Goal: Task Accomplishment & Management: Manage account settings

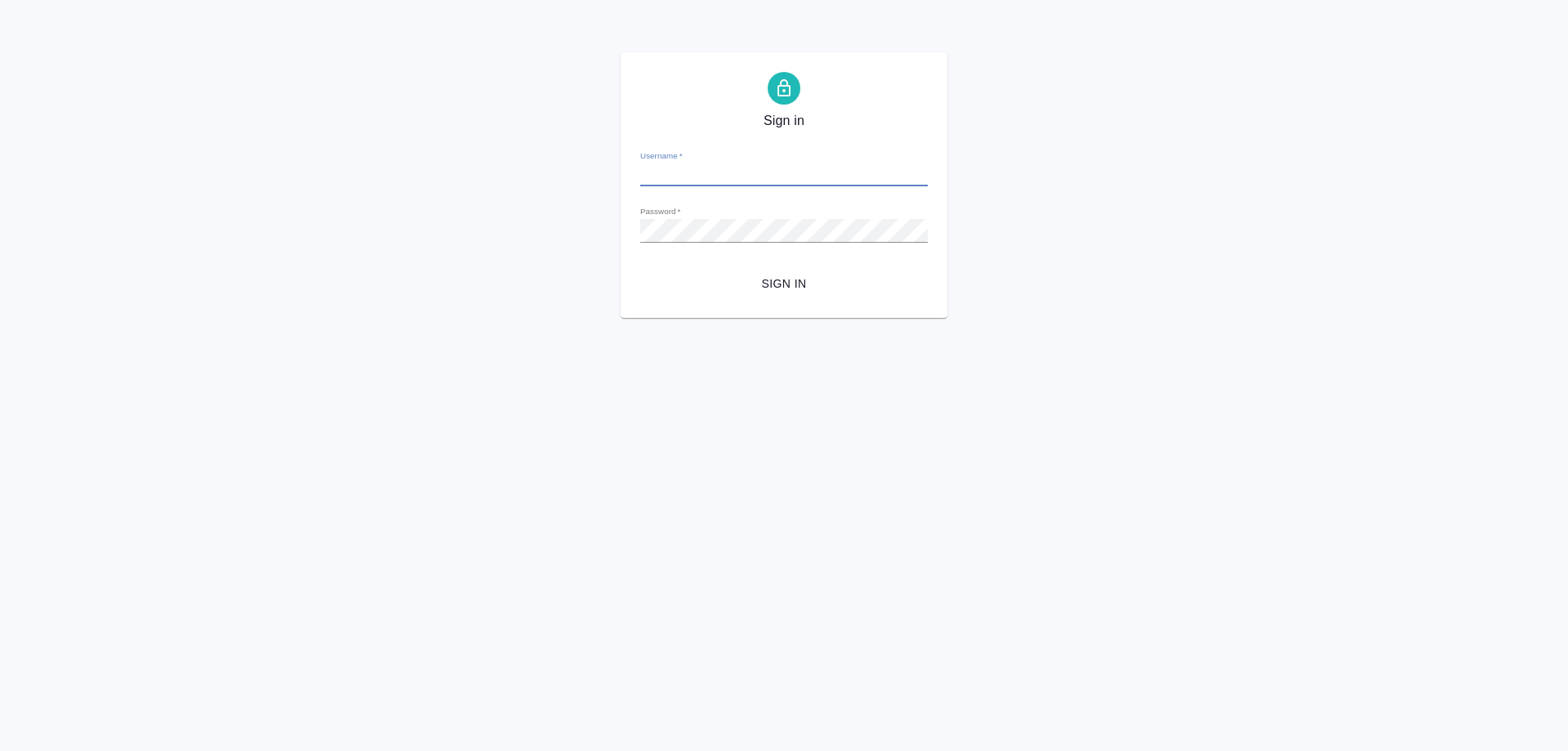
type input "v.arutyunov@awatera.com"
click at [782, 299] on div "Sign in Username   * v.arutyunov@awatera.com Password   * urlPath   * /Order/68…" at bounding box center [784, 185] width 326 height 266
click at [780, 288] on span "Sign in" at bounding box center [784, 284] width 262 height 20
type input "[PERSON_NAME][EMAIL_ADDRESS][DOMAIN_NAME]"
click at [281, 178] on div "Sign in Username   * [PERSON_NAME][EMAIL_ADDRESS][DOMAIN_NAME] Password   * url…" at bounding box center [784, 185] width 1568 height 266
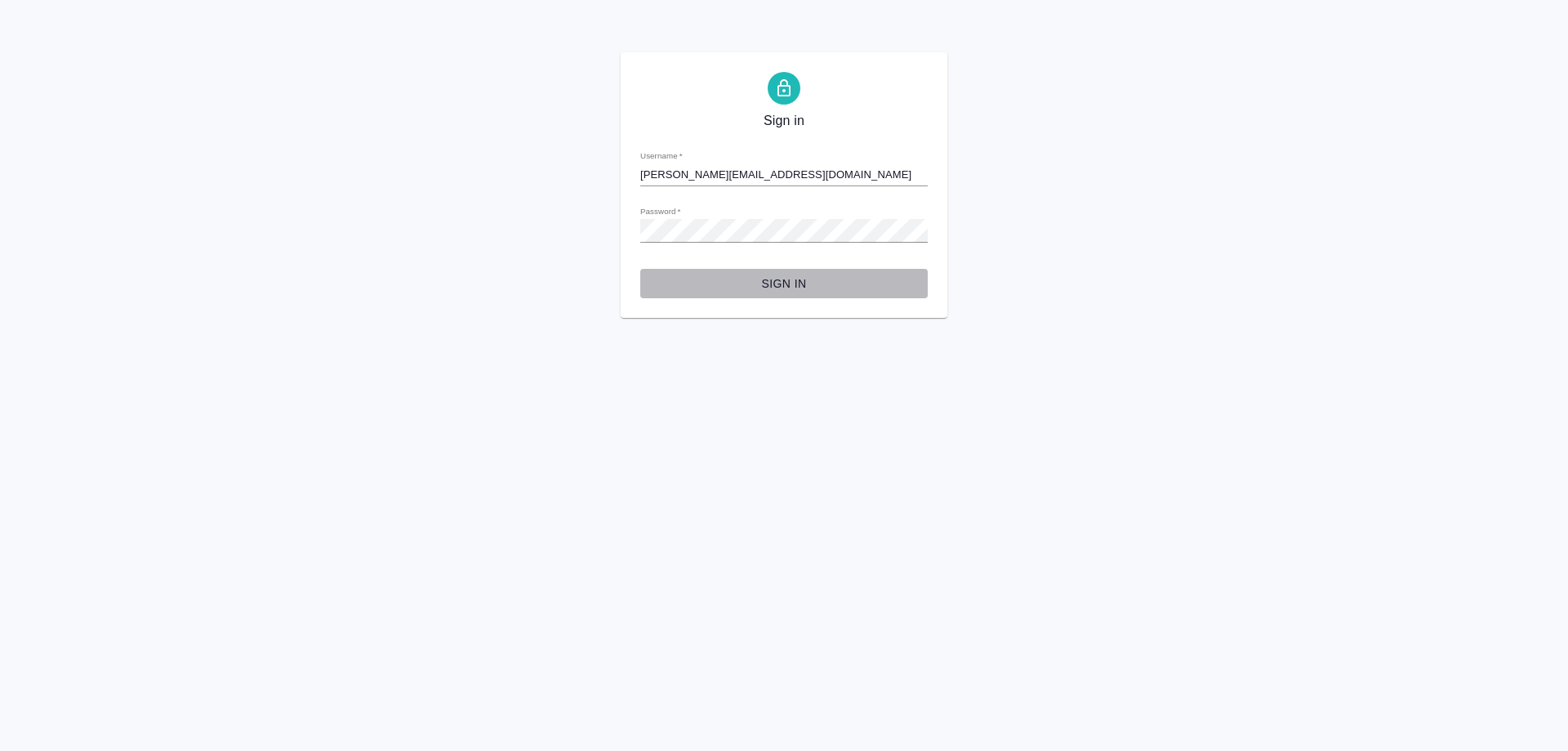
click at [683, 288] on span "Sign in" at bounding box center [784, 284] width 262 height 20
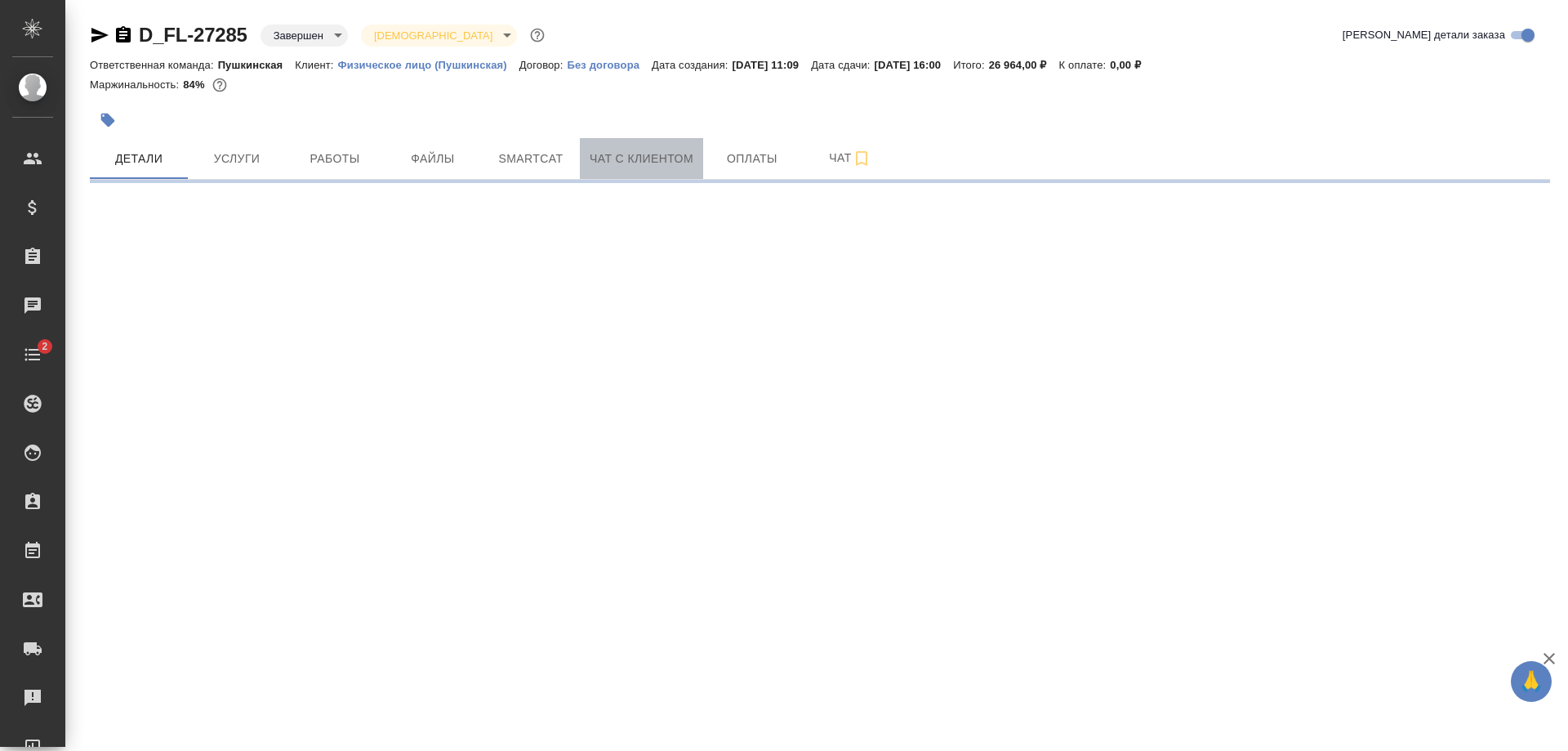
click at [660, 167] on span "Чат с клиентом" at bounding box center [641, 159] width 104 height 20
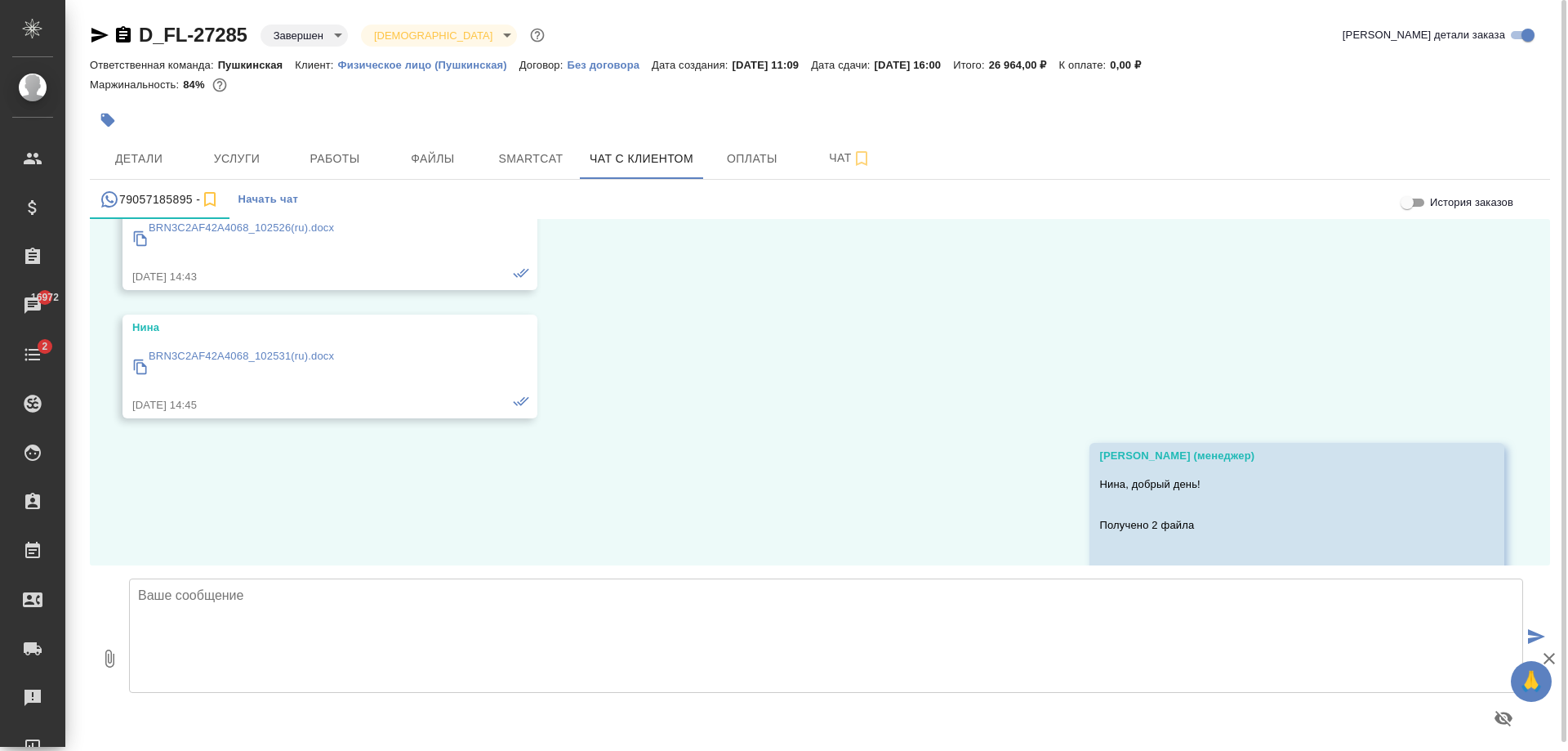
scroll to position [3609, 0]
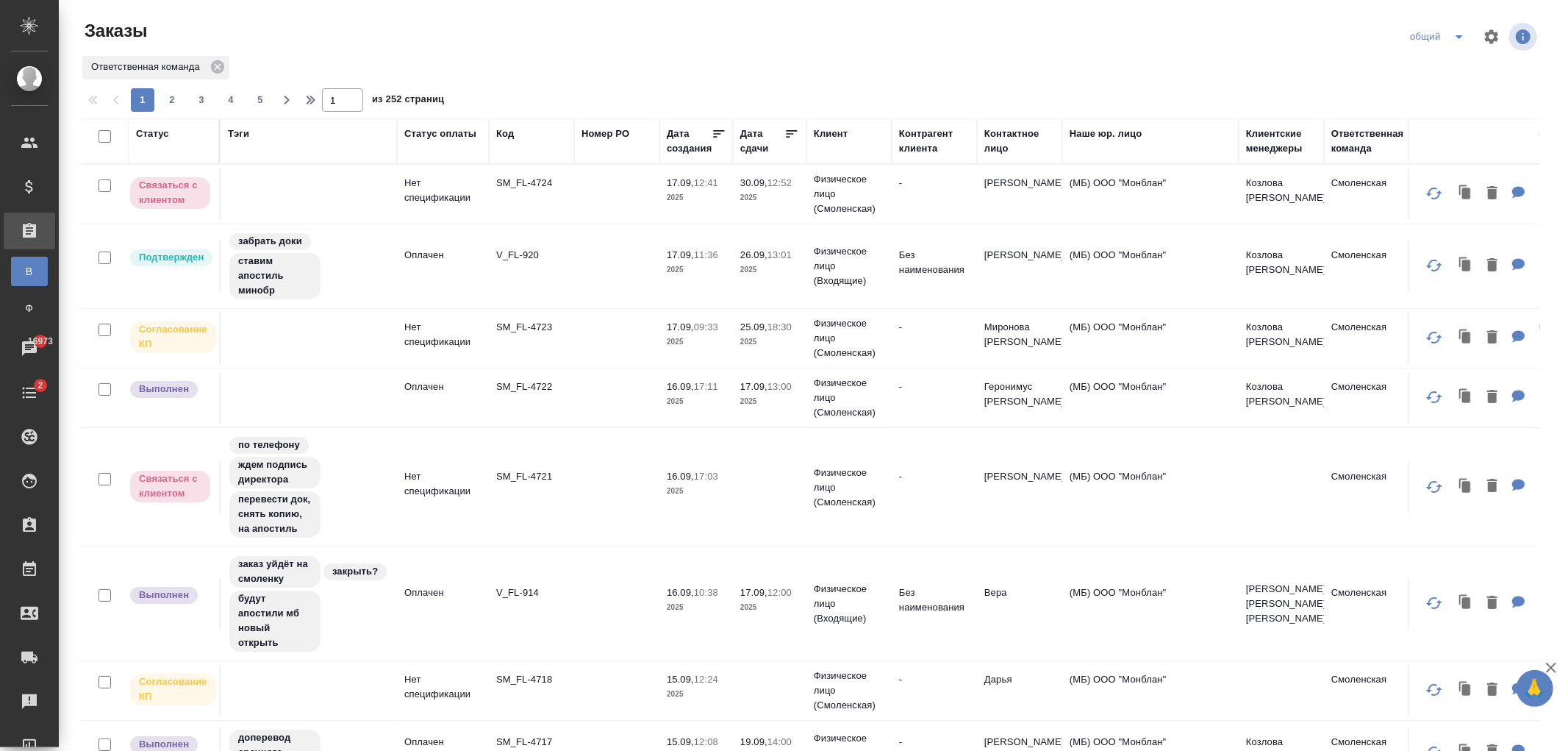
click at [1364, 141] on div "Ответственная команда" at bounding box center [1367, 141] width 73 height 29
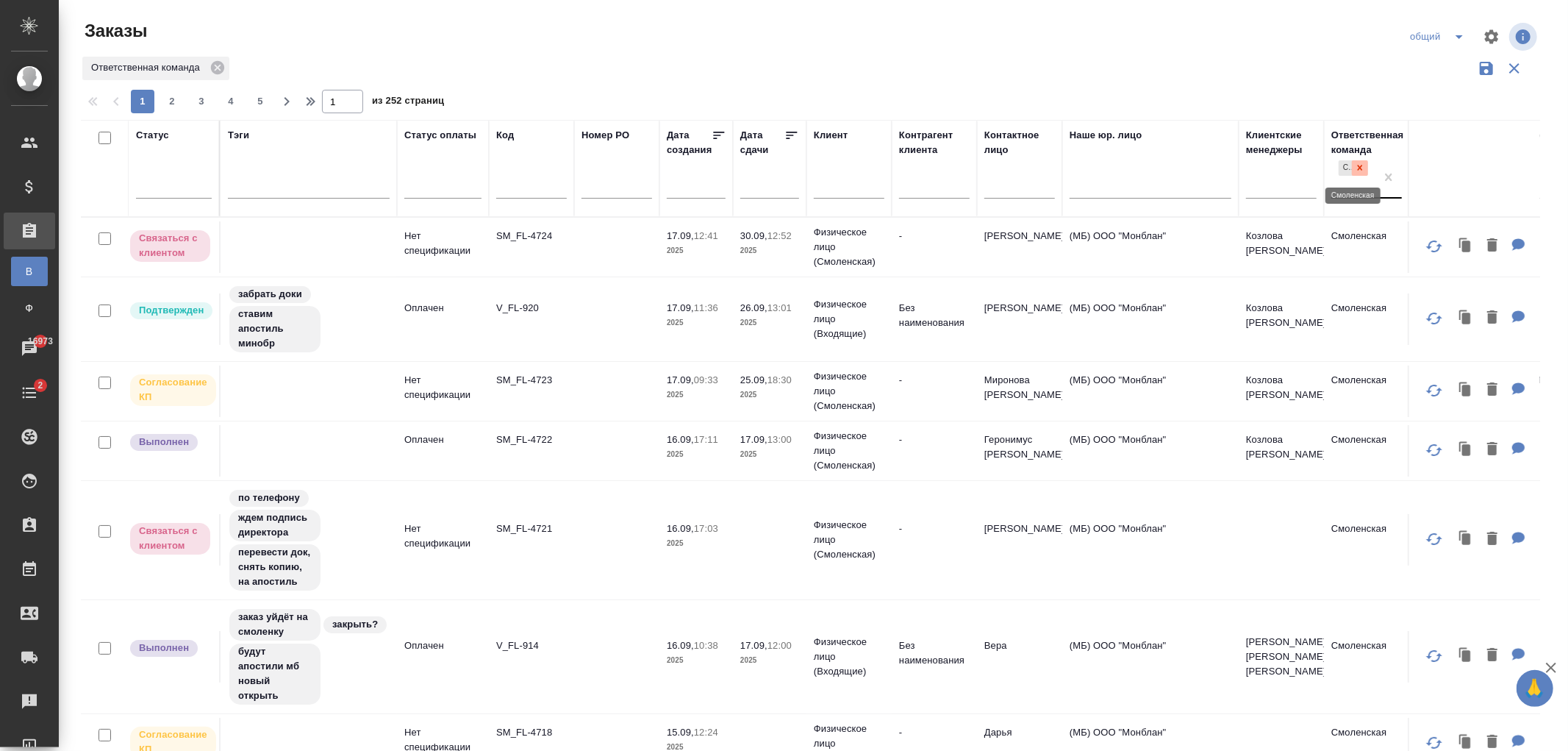
click at [1357, 173] on div at bounding box center [1360, 168] width 16 height 15
type input "пу"
